Goal: Communication & Community: Answer question/provide support

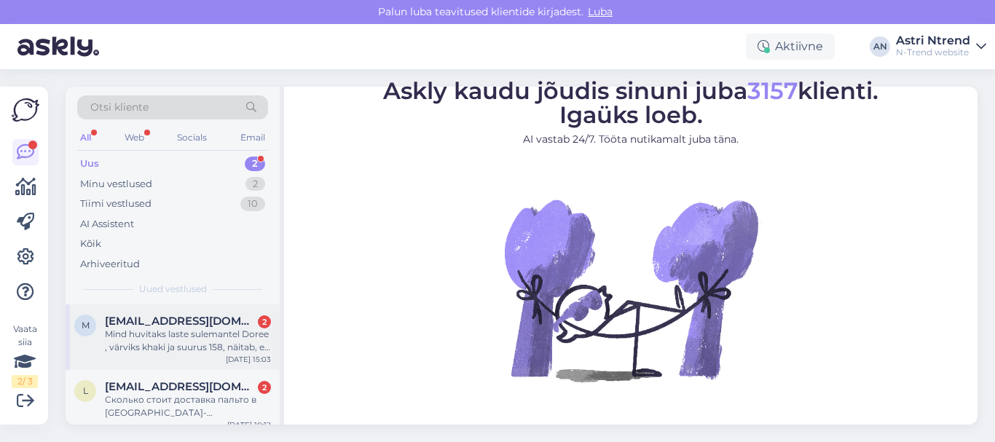
scroll to position [11, 0]
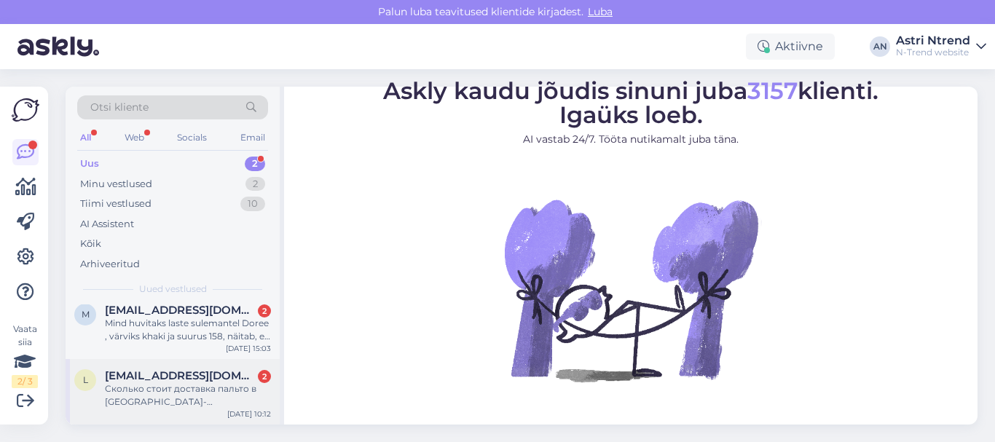
click at [151, 384] on div "Сколько стоит доставка пальто в [GEOGRAPHIC_DATA]- [GEOGRAPHIC_DATA]?" at bounding box center [188, 395] width 166 height 26
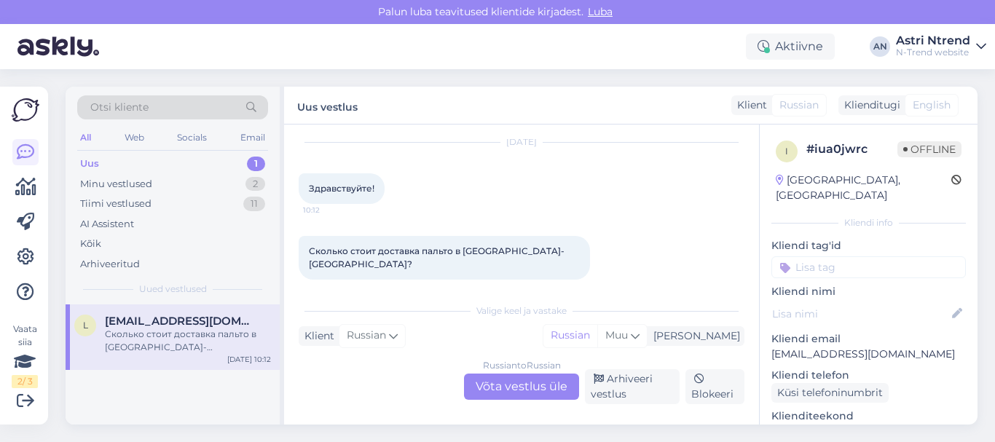
scroll to position [0, 0]
click at [539, 382] on div "Russian to Russian Võta vestlus üle" at bounding box center [521, 387] width 115 height 26
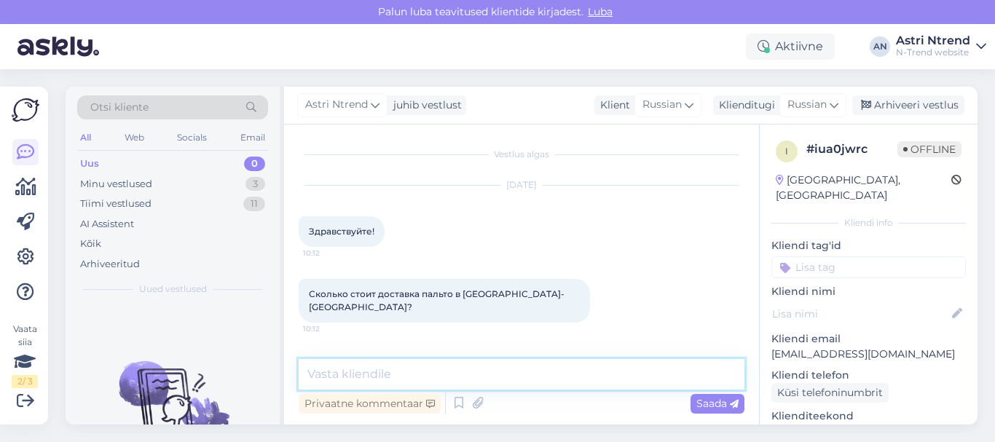
click at [372, 364] on textarea at bounding box center [522, 374] width 446 height 31
paste textarea "Стоимость отправки товара в [GEOGRAPHIC_DATA] и Казахстан - конечная стоимоть о…"
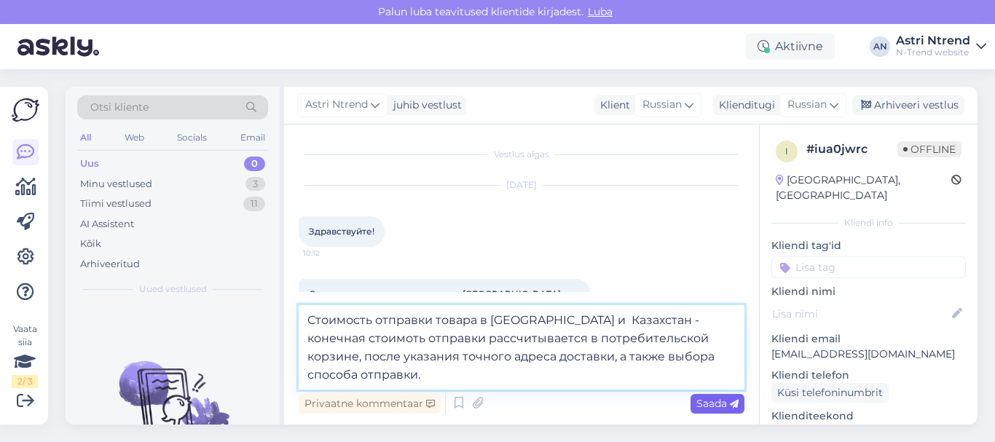
type textarea "Стоимость отправки товара в [GEOGRAPHIC_DATA] и Казахстан - конечная стоимоть о…"
click at [720, 403] on span "Saada" at bounding box center [717, 403] width 42 height 13
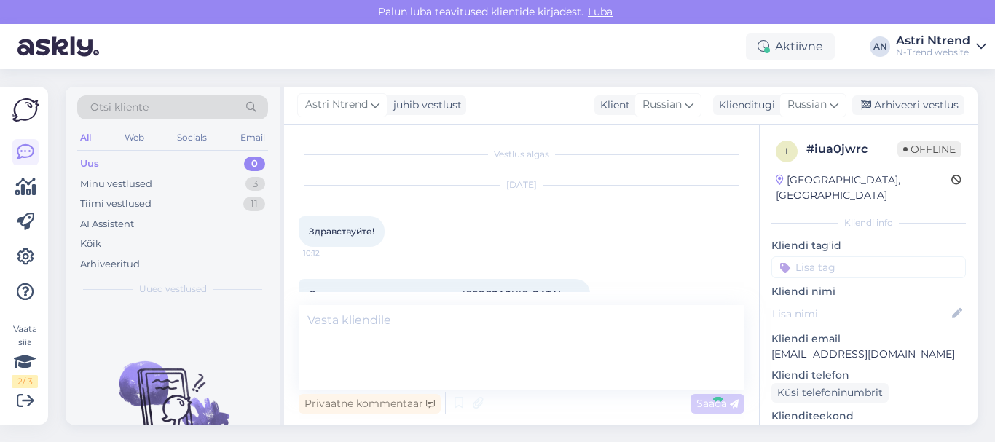
scroll to position [82, 0]
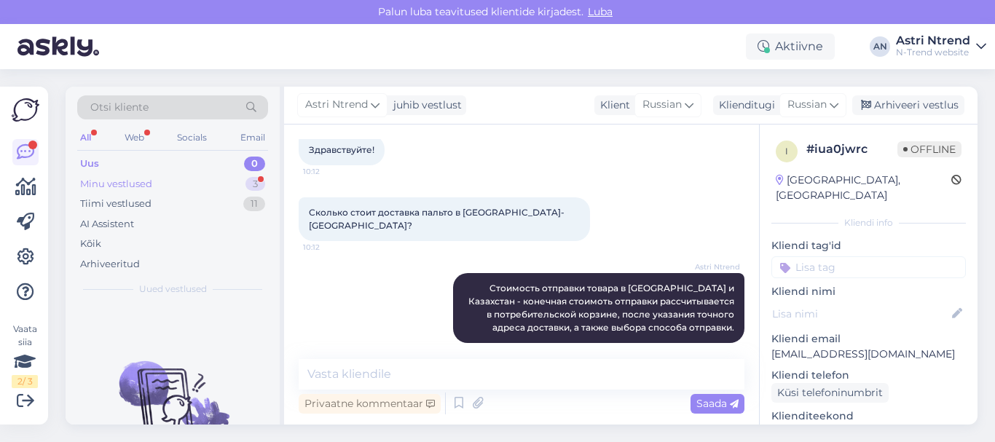
click at [127, 185] on div "Minu vestlused" at bounding box center [116, 184] width 72 height 15
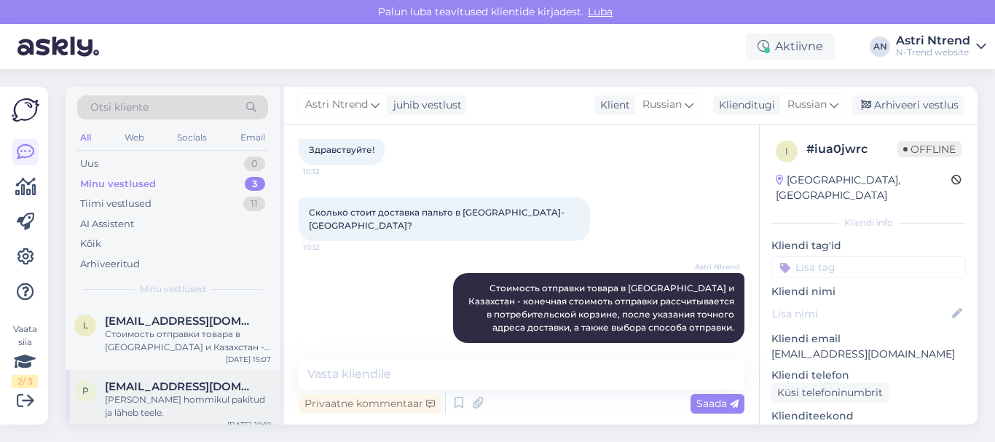
click at [149, 396] on div "Tere [PERSON_NAME] hommikul pakitud ja [PERSON_NAME]." at bounding box center [188, 406] width 166 height 26
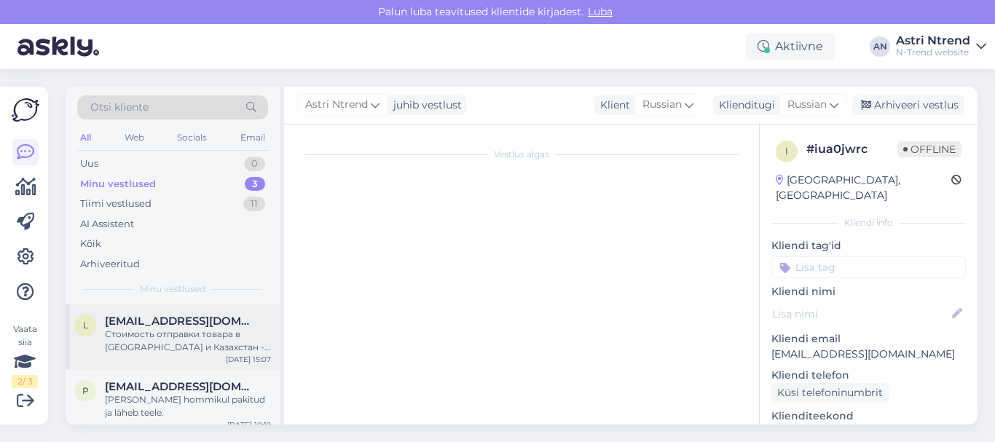
scroll to position [141, 0]
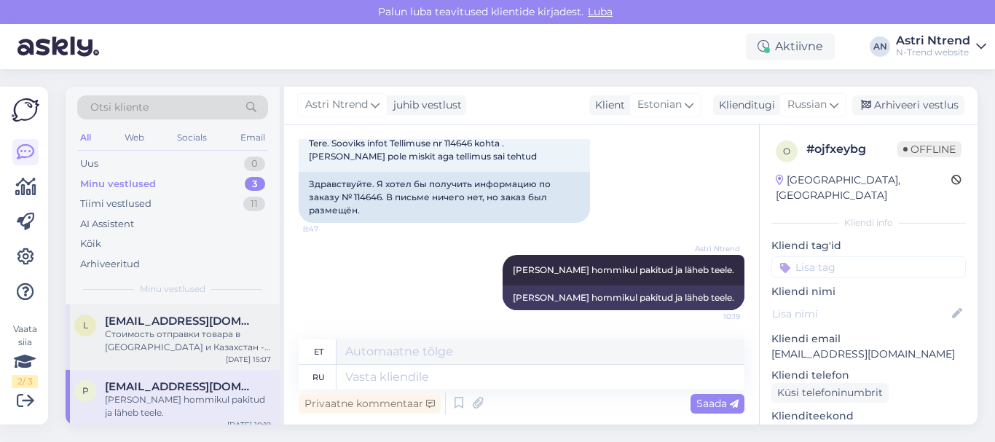
click at [184, 340] on div "Стоимость отправки товара в [GEOGRAPHIC_DATA] и Казахстан - конечная стоимоть о…" at bounding box center [188, 341] width 166 height 26
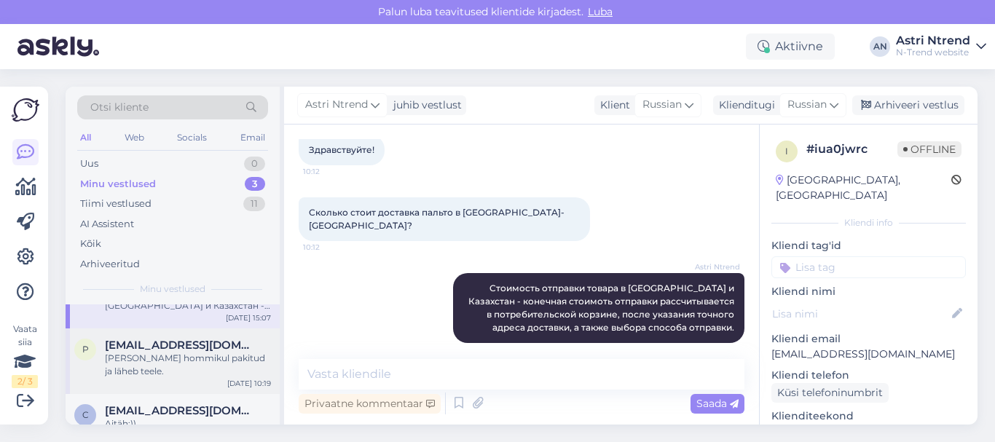
scroll to position [63, 0]
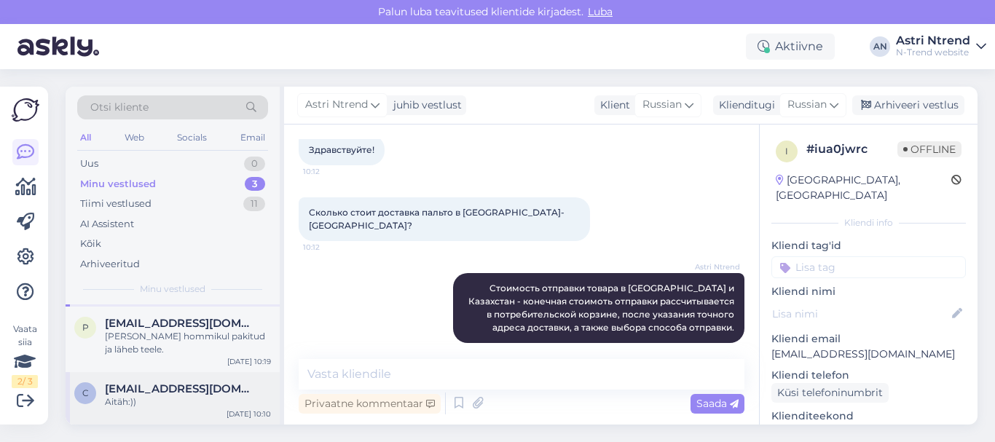
click at [149, 393] on span "[EMAIL_ADDRESS][DOMAIN_NAME]" at bounding box center [180, 388] width 151 height 13
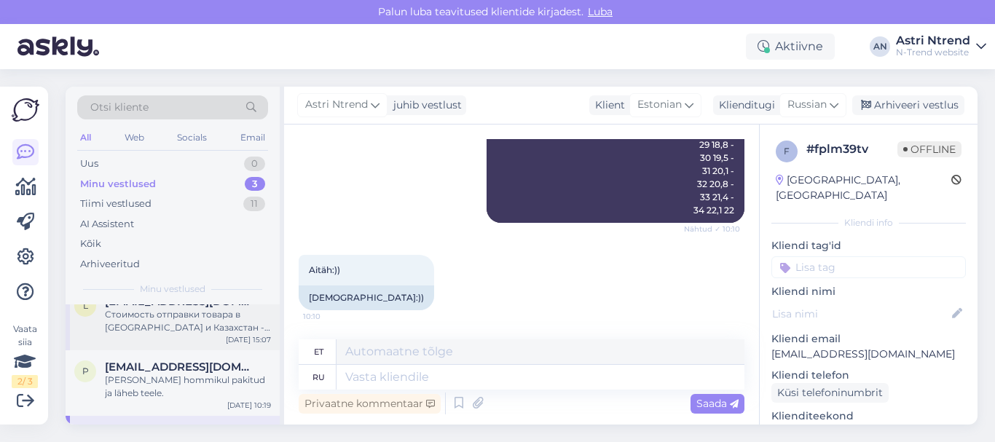
scroll to position [0, 0]
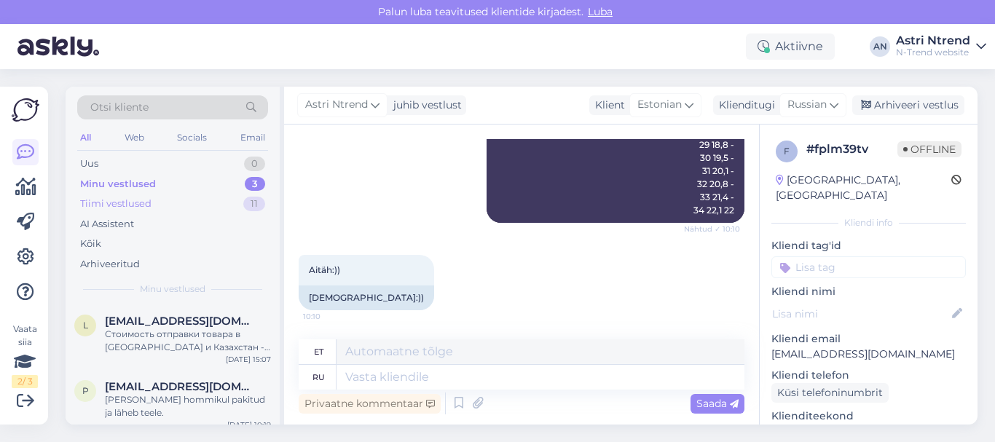
click at [150, 202] on div "Tiimi vestlused" at bounding box center [115, 204] width 71 height 15
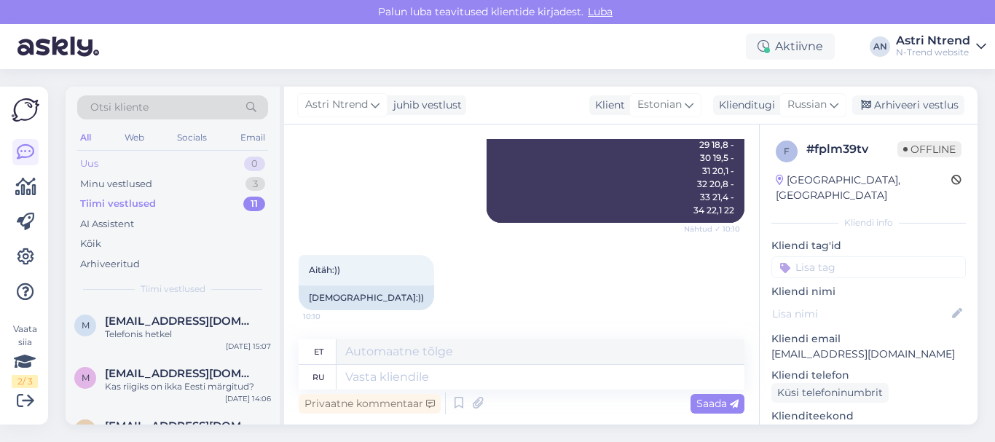
click at [119, 163] on div "Uus 0" at bounding box center [172, 164] width 191 height 20
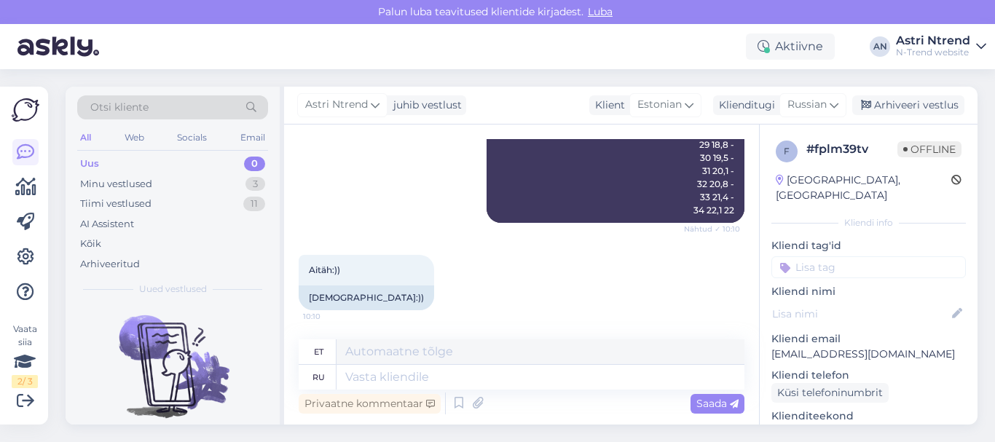
scroll to position [93, 0]
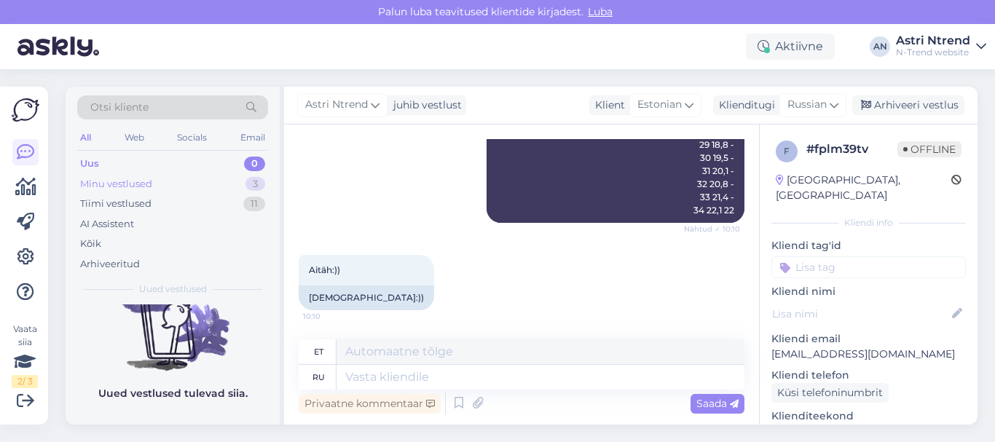
click at [135, 191] on div "Minu vestlused 3" at bounding box center [172, 184] width 191 height 20
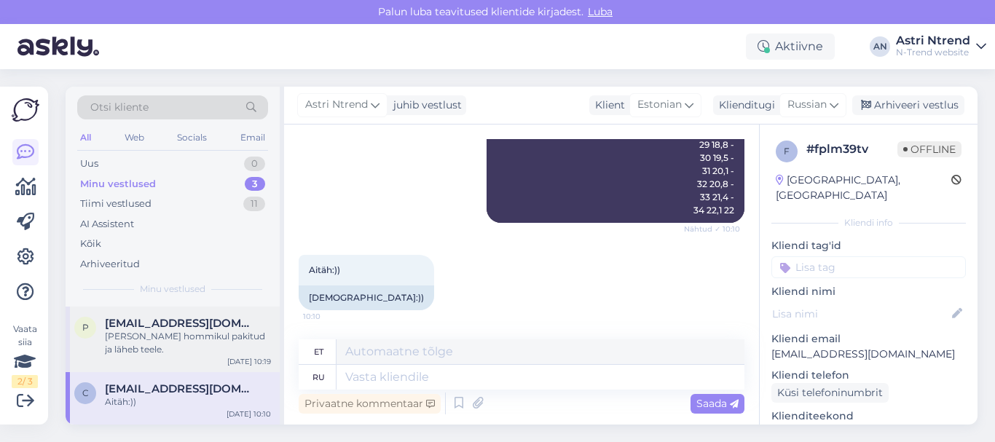
scroll to position [0, 0]
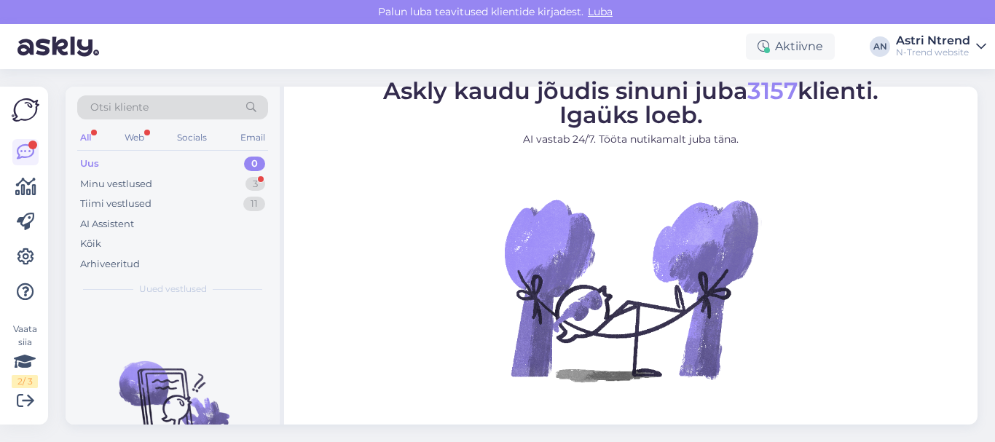
click at [89, 130] on div "All" at bounding box center [85, 137] width 17 height 19
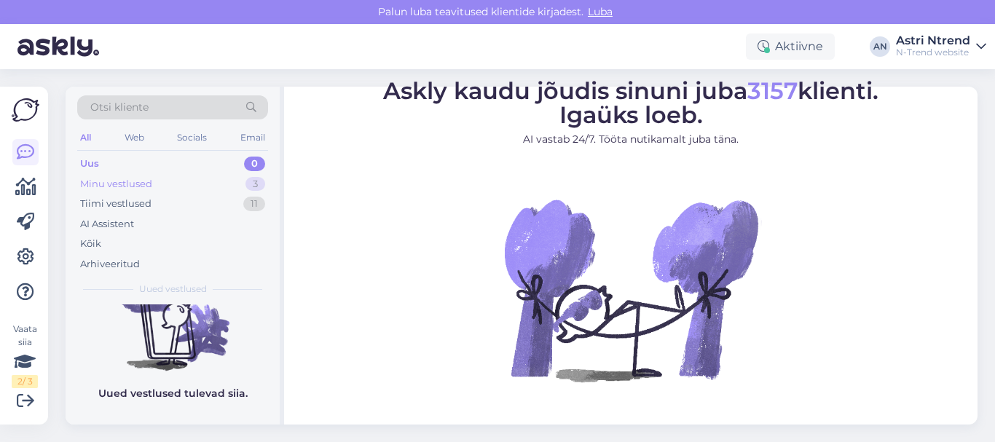
click at [106, 181] on div "Minu vestlused" at bounding box center [116, 184] width 72 height 15
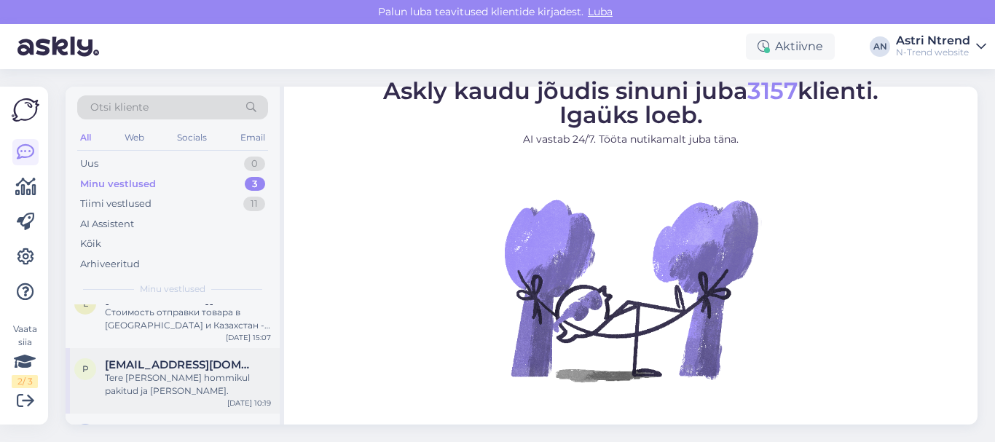
scroll to position [0, 0]
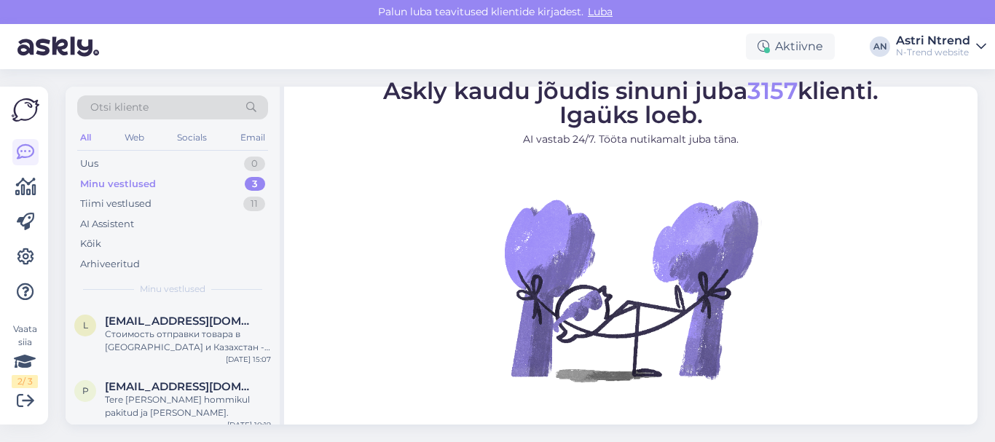
click at [186, 290] on span "Minu vestlused" at bounding box center [173, 289] width 66 height 13
click at [91, 241] on div "Kõik" at bounding box center [90, 244] width 21 height 15
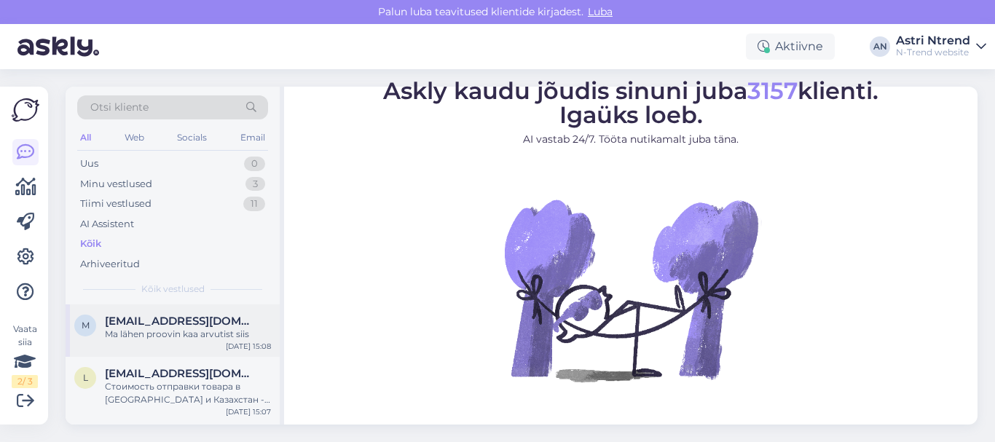
click at [181, 334] on div "Ma lähen proovin kaa arvutist siis" at bounding box center [188, 334] width 166 height 13
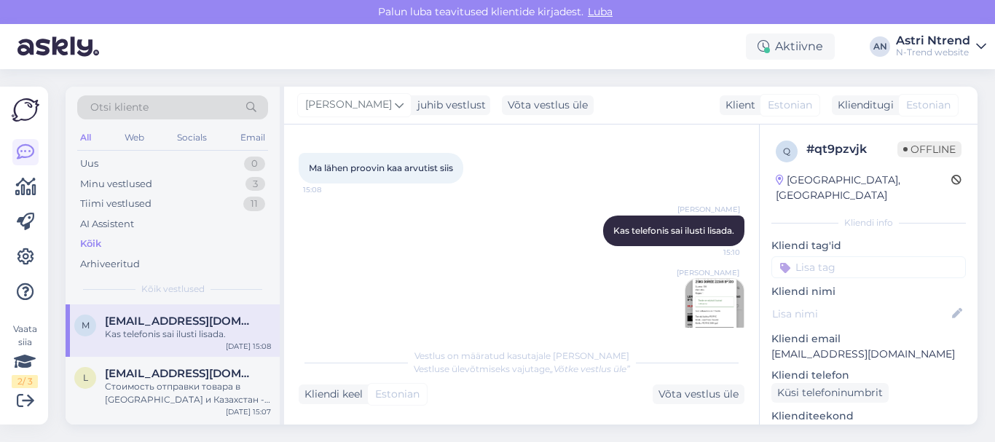
scroll to position [291, 0]
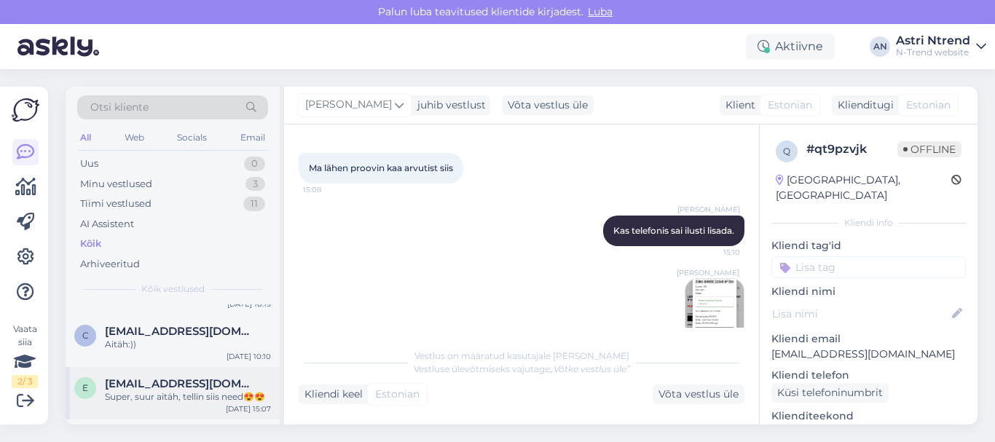
click at [184, 395] on div "Super, suur aitäh, tellin siis need😍😍" at bounding box center [188, 396] width 166 height 13
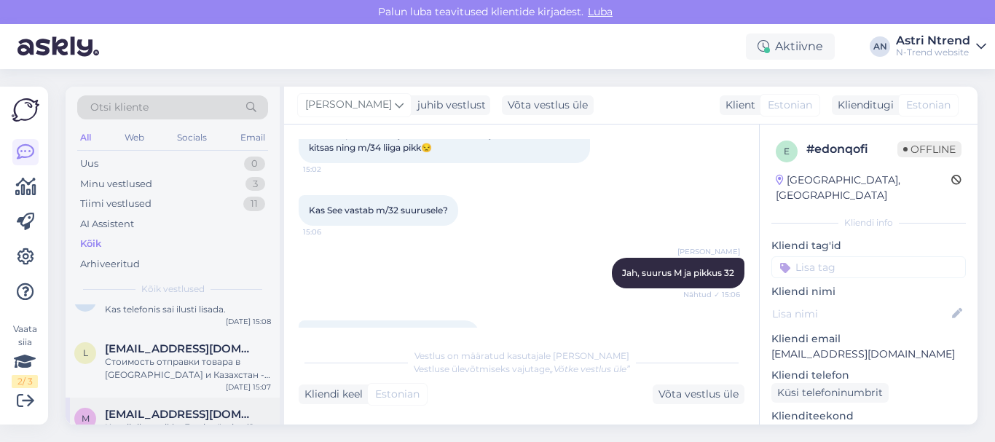
scroll to position [0, 0]
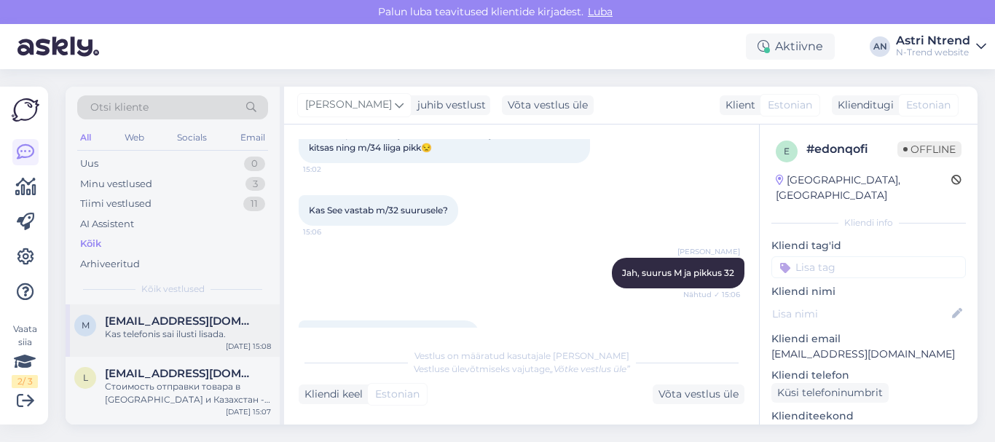
click at [186, 325] on span "[EMAIL_ADDRESS][DOMAIN_NAME]" at bounding box center [180, 321] width 151 height 13
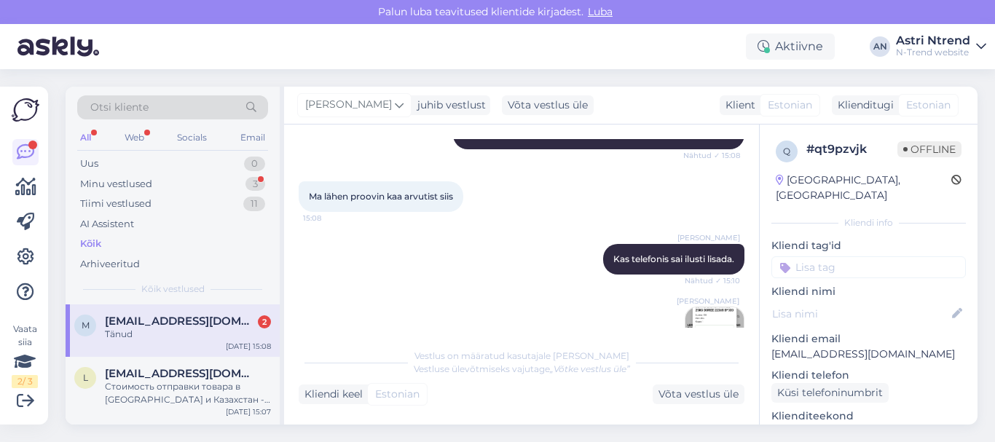
scroll to position [742, 0]
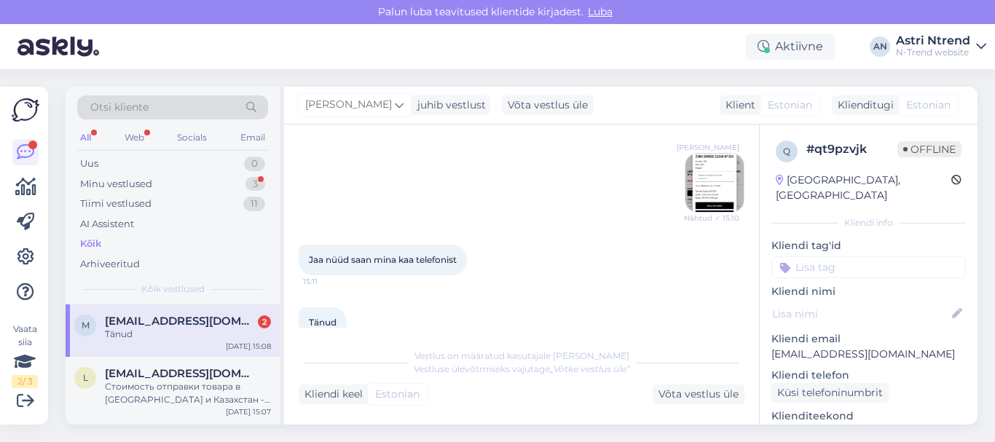
click at [142, 328] on div "Tänud" at bounding box center [188, 334] width 166 height 13
click at [167, 377] on span "[EMAIL_ADDRESS][DOMAIN_NAME]" at bounding box center [180, 373] width 151 height 13
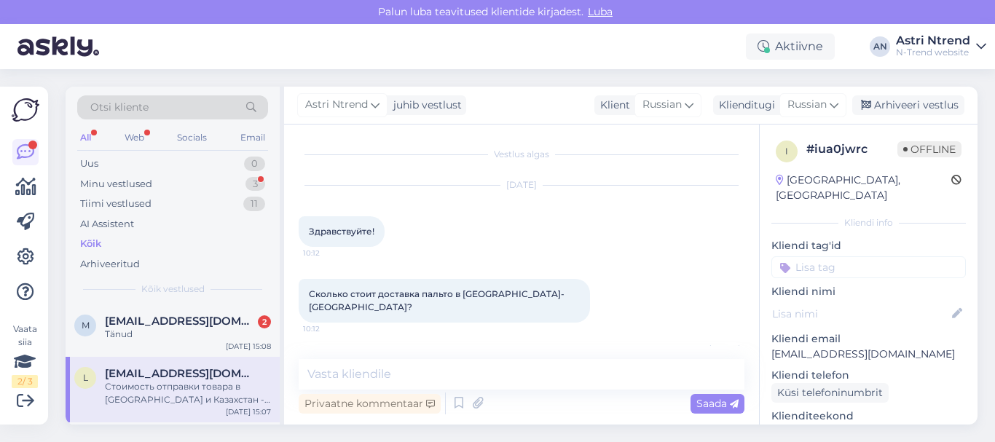
scroll to position [82, 0]
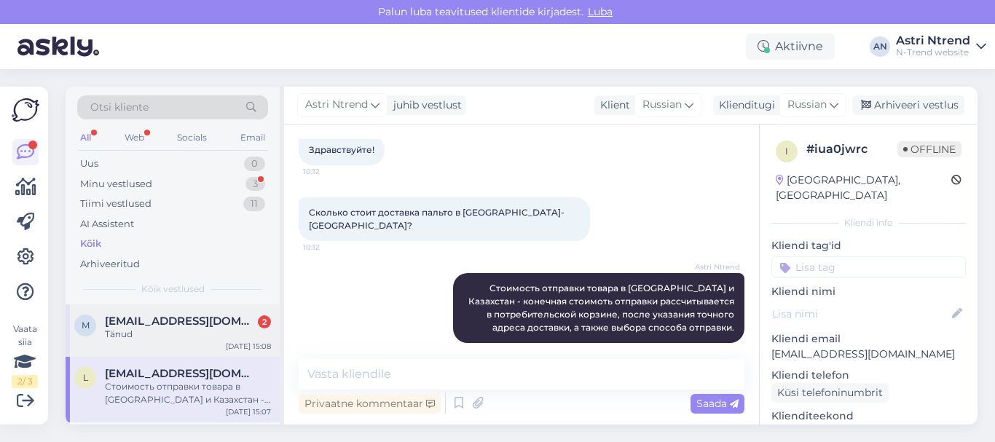
click at [172, 344] on div "m [EMAIL_ADDRESS][DOMAIN_NAME] 2 Tänud [DATE] 15:08" at bounding box center [173, 330] width 214 height 52
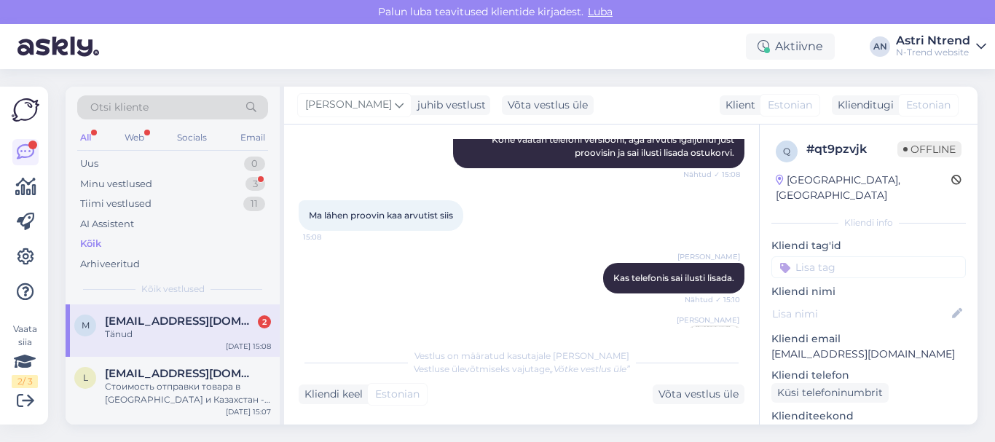
scroll to position [742, 0]
